Goal: Use online tool/utility: Utilize a website feature to perform a specific function

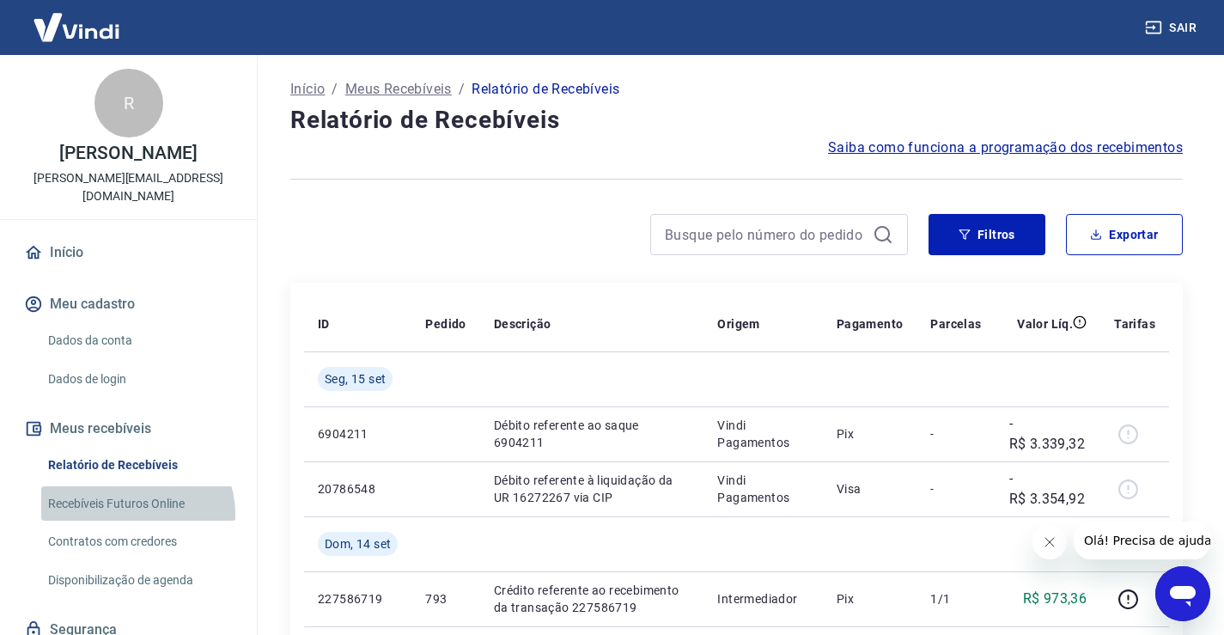
click at [136, 496] on link "Recebíveis Futuros Online" at bounding box center [138, 503] width 195 height 35
click at [166, 490] on link "Recebíveis Futuros Online" at bounding box center [138, 503] width 195 height 35
click at [171, 486] on link "Recebíveis Futuros Online" at bounding box center [138, 503] width 195 height 35
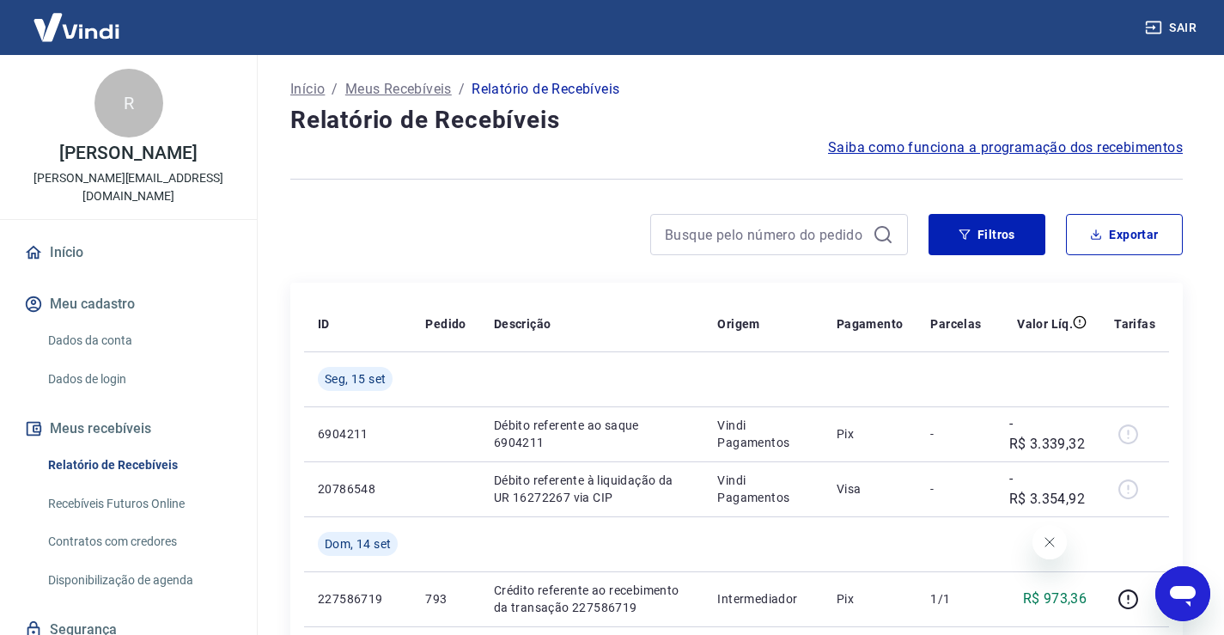
click at [175, 486] on link "Recebíveis Futuros Online" at bounding box center [138, 503] width 195 height 35
